Goal: Information Seeking & Learning: Learn about a topic

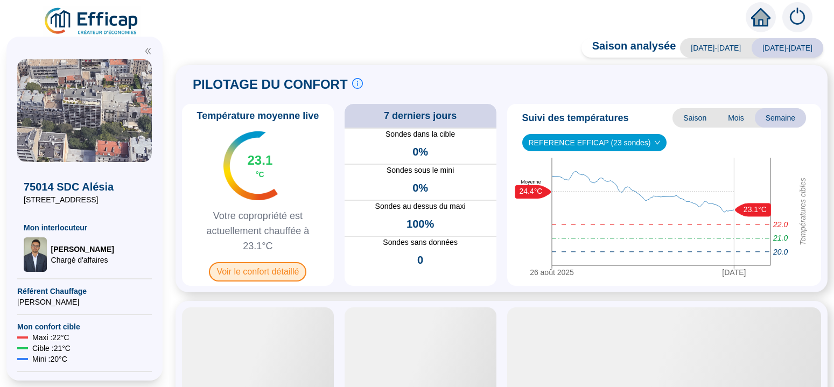
click at [266, 274] on span "Voir le confort détaillé" at bounding box center [257, 271] width 97 height 19
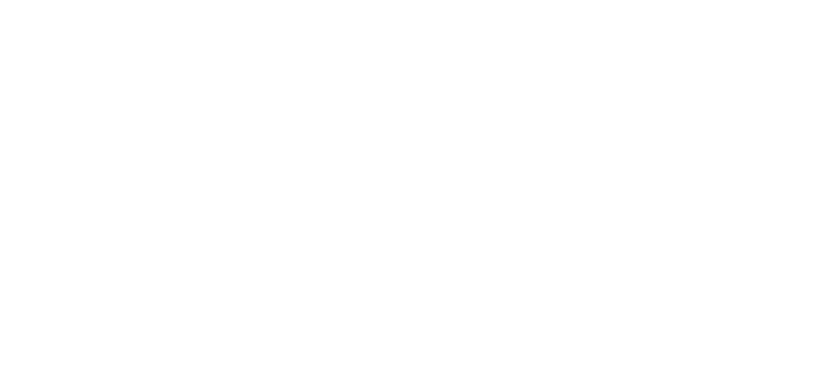
click at [267, 273] on div at bounding box center [417, 193] width 834 height 387
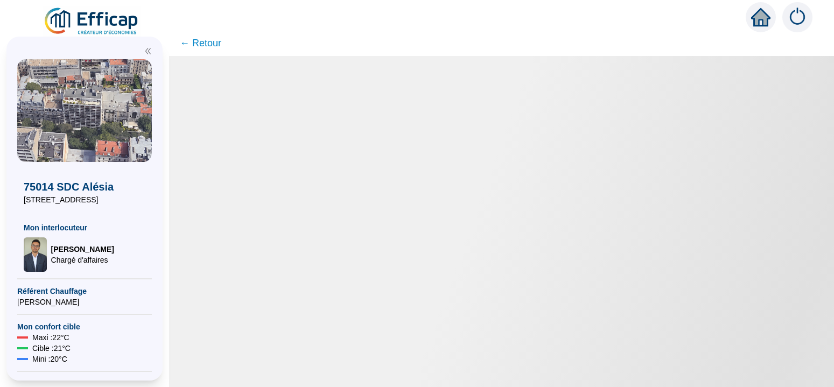
drag, startPoint x: 220, startPoint y: 80, endPoint x: 111, endPoint y: 1, distance: 134.8
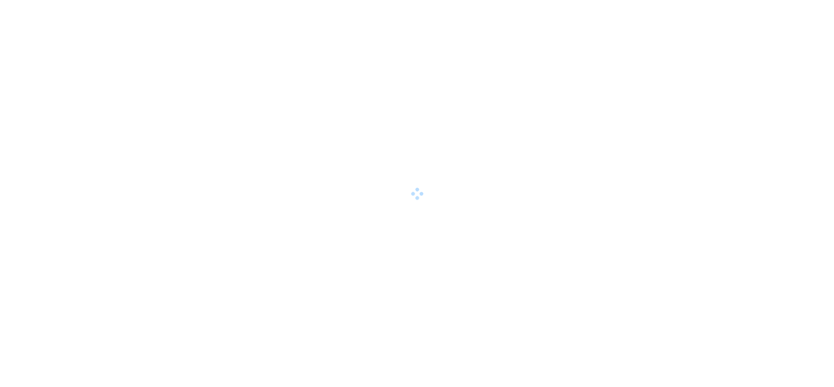
click at [416, 195] on span at bounding box center [417, 194] width 14 height 14
click at [415, 193] on span at bounding box center [417, 193] width 15 height 15
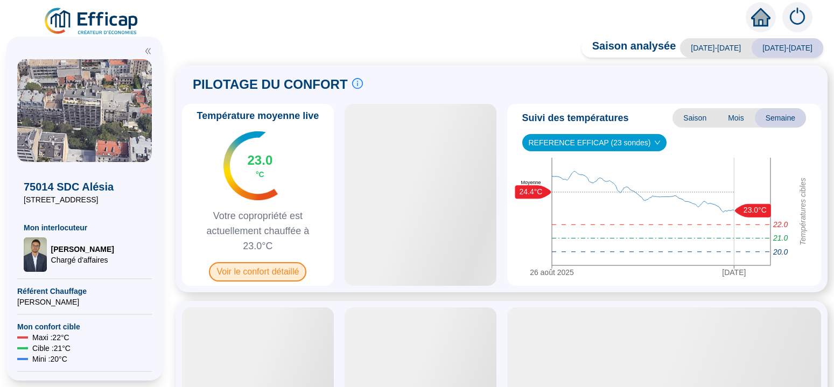
click at [264, 270] on span "Voir le confort détaillé" at bounding box center [257, 271] width 97 height 19
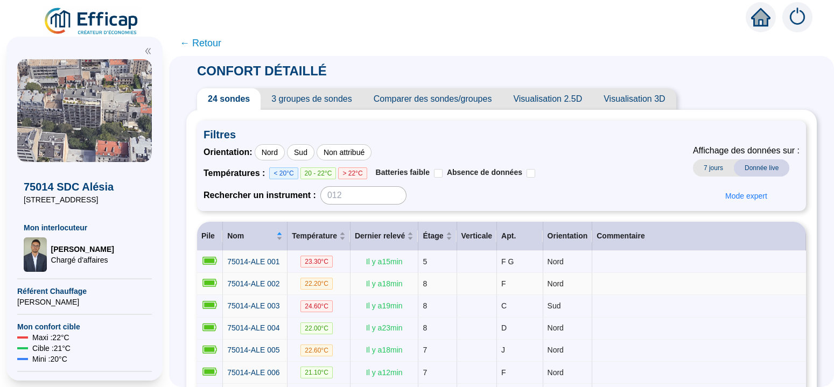
click at [326, 284] on span "22.20 °C" at bounding box center [316, 284] width 32 height 12
click at [279, 285] on span "75014-ALE 002" at bounding box center [253, 283] width 52 height 9
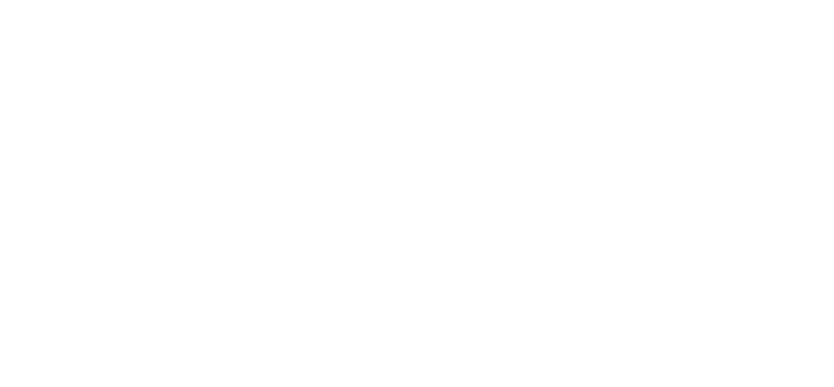
click at [282, 285] on div at bounding box center [417, 193] width 834 height 387
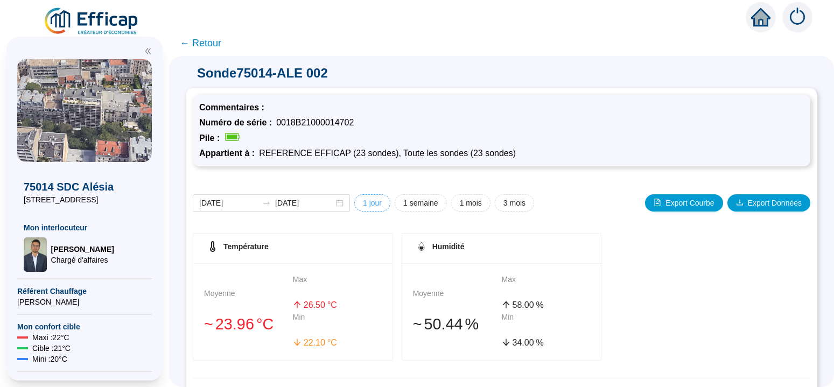
click at [372, 204] on span "1 jour" at bounding box center [372, 203] width 19 height 11
click at [382, 205] on span "1 semaine" at bounding box center [372, 203] width 19 height 11
click at [382, 206] on span "1 mois" at bounding box center [372, 203] width 19 height 11
click at [382, 202] on span "3 mois" at bounding box center [372, 203] width 19 height 11
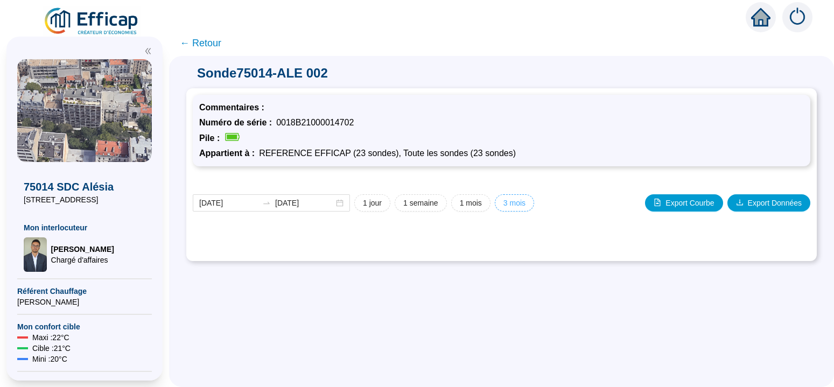
type input "[DATE]"
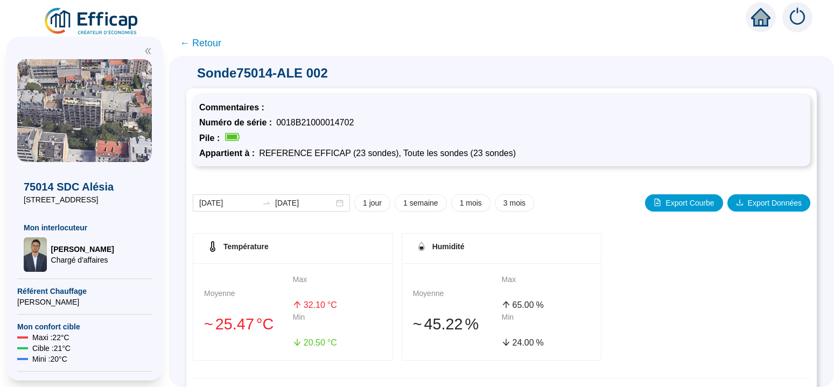
click at [217, 45] on span "← Retour" at bounding box center [200, 43] width 41 height 15
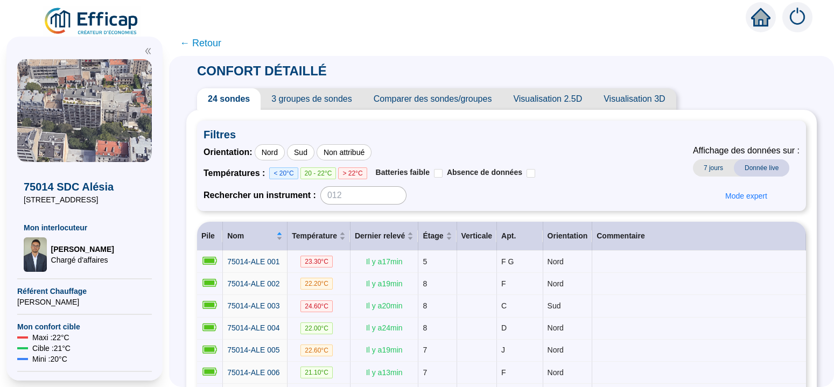
click at [207, 46] on span "← Retour" at bounding box center [200, 43] width 41 height 15
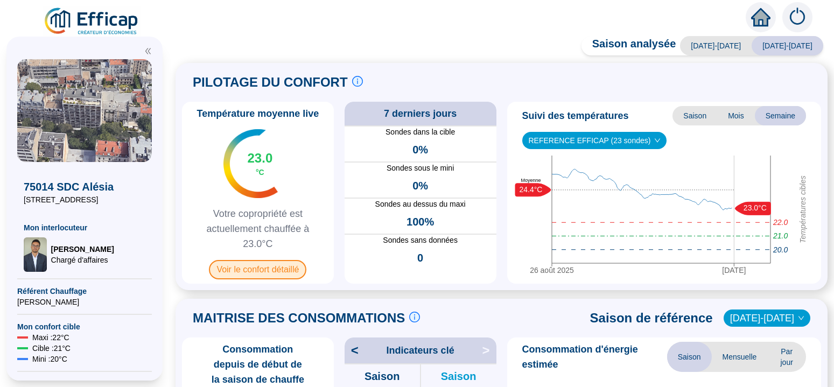
click at [272, 269] on span "Voir le confort détaillé" at bounding box center [257, 269] width 97 height 19
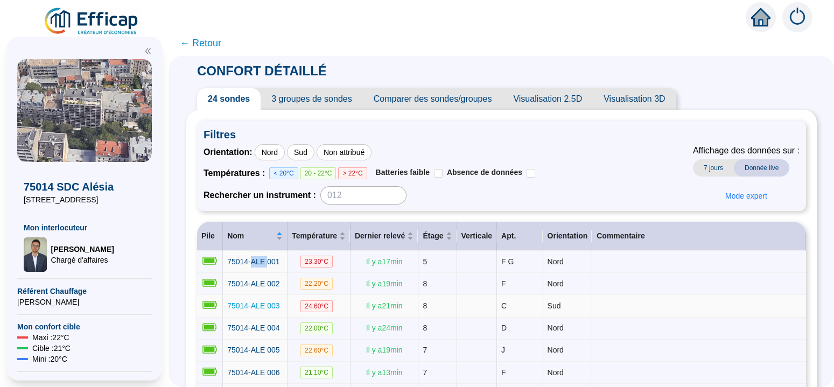
click at [277, 304] on span "75014-ALE 003" at bounding box center [253, 305] width 52 height 9
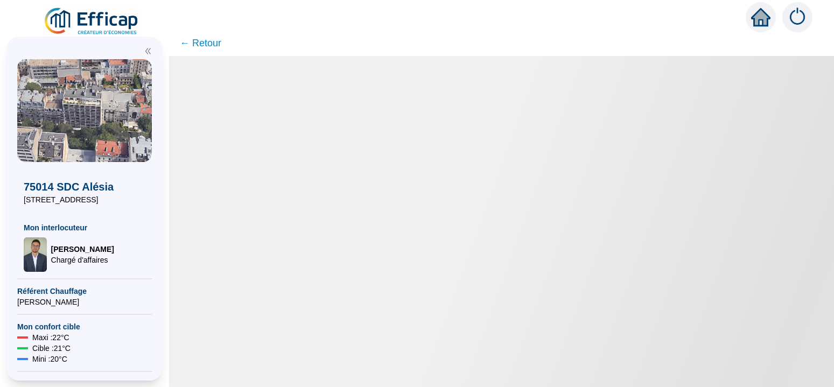
click at [277, 304] on div at bounding box center [501, 221] width 665 height 331
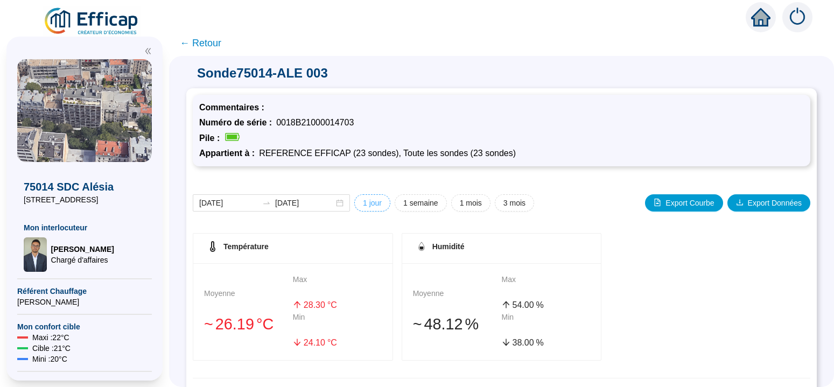
click at [369, 204] on span "1 jour" at bounding box center [372, 203] width 19 height 11
click at [382, 202] on span "1 semaine" at bounding box center [372, 203] width 19 height 11
click at [382, 201] on span "1 mois" at bounding box center [372, 203] width 19 height 11
click at [382, 203] on span "3 mois" at bounding box center [372, 203] width 19 height 11
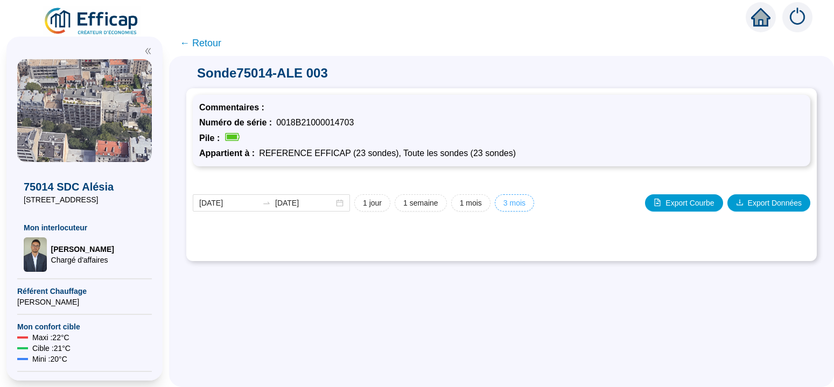
type input "[DATE]"
